Goal: Information Seeking & Learning: Learn about a topic

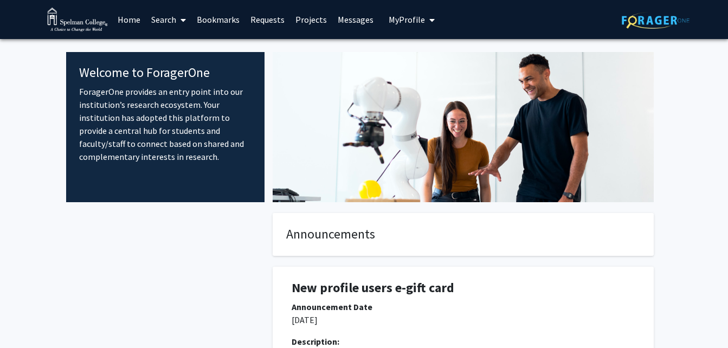
click at [184, 17] on icon at bounding box center [182, 20] width 5 height 9
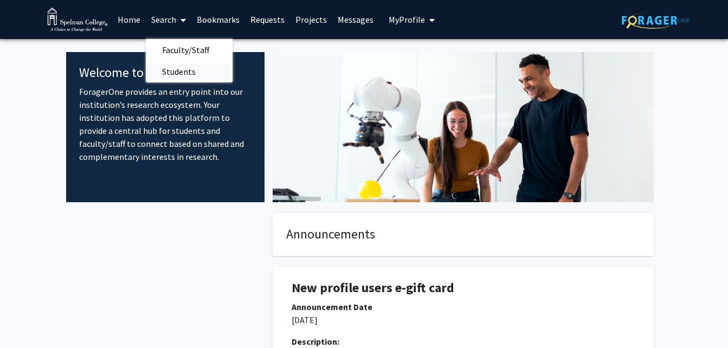
click at [196, 69] on span "Students" at bounding box center [179, 72] width 66 height 22
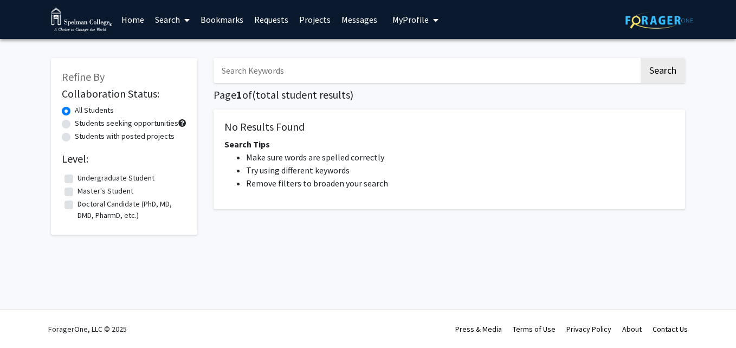
click at [77, 179] on label "Undergraduate Student" at bounding box center [115, 177] width 77 height 11
click at [77, 179] on input "Undergraduate Student" at bounding box center [80, 175] width 7 height 7
checkbox input "true"
click at [662, 74] on button "Search" at bounding box center [662, 70] width 44 height 25
click at [132, 20] on link "Home" at bounding box center [133, 20] width 34 height 38
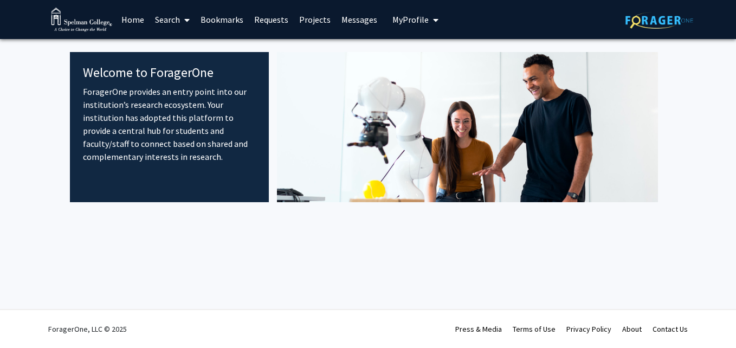
click at [721, 94] on fg-internal-home-page "Welcome to ForagerOne ForagerOne provides an entry point into our institution’s…" at bounding box center [368, 143] width 736 height 209
